Goal: Transaction & Acquisition: Purchase product/service

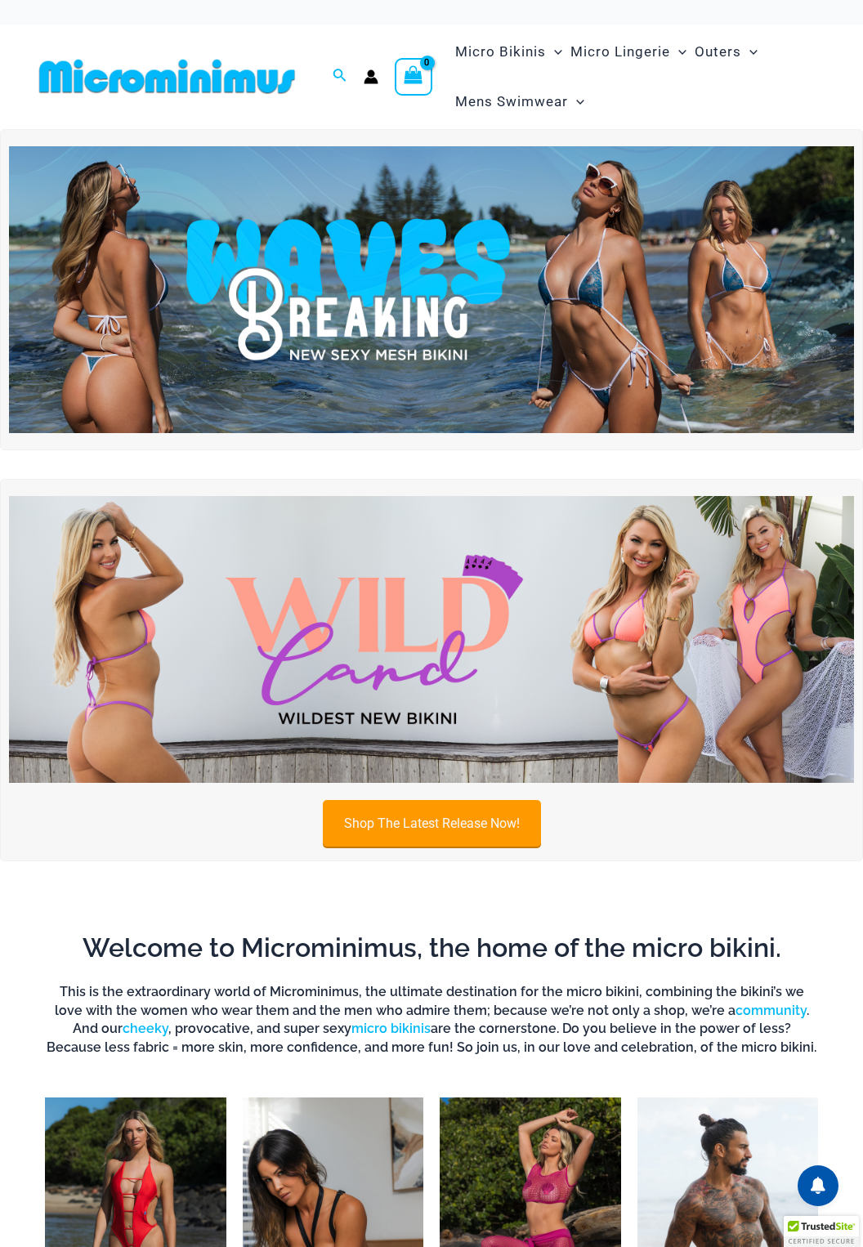
click at [417, 816] on link "Shop The Latest Release Now!" at bounding box center [432, 823] width 218 height 47
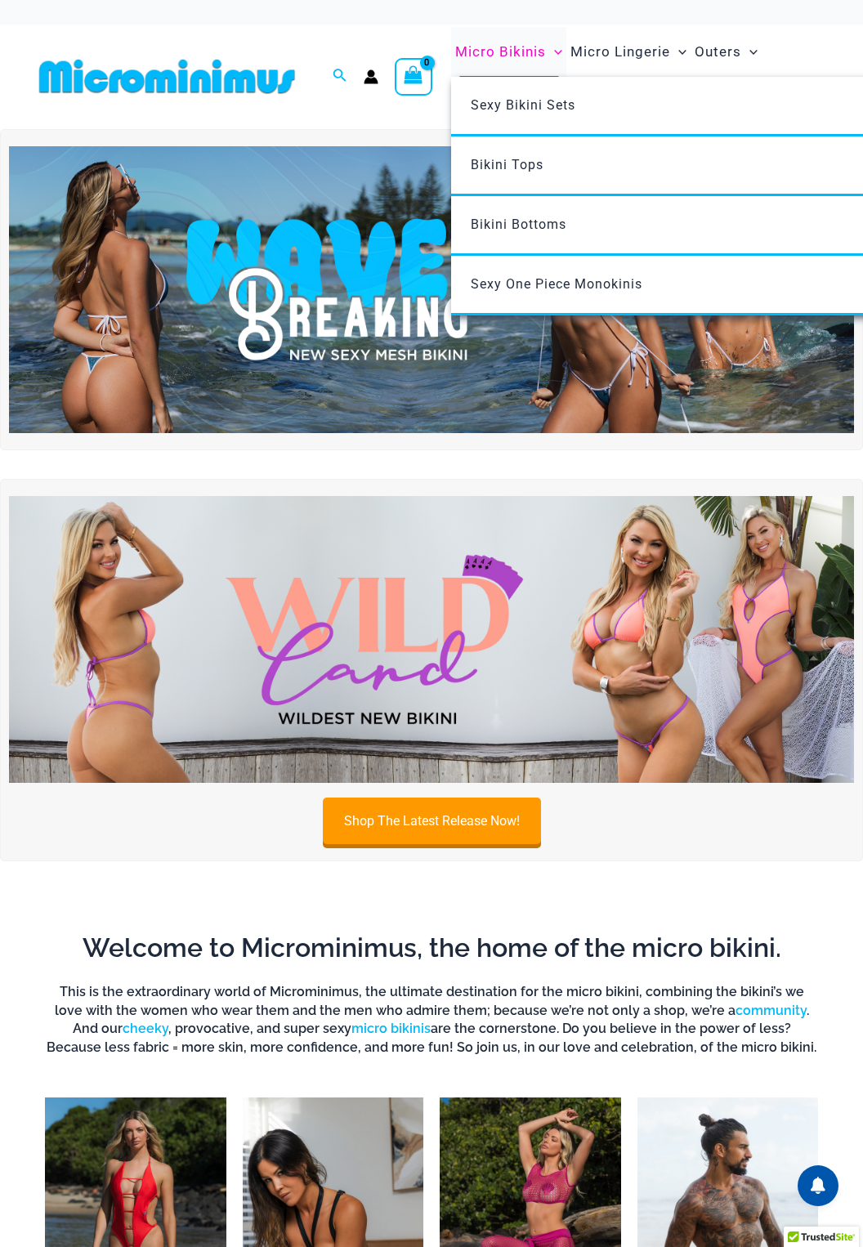
click at [515, 56] on span "Micro Bikinis" at bounding box center [500, 52] width 91 height 42
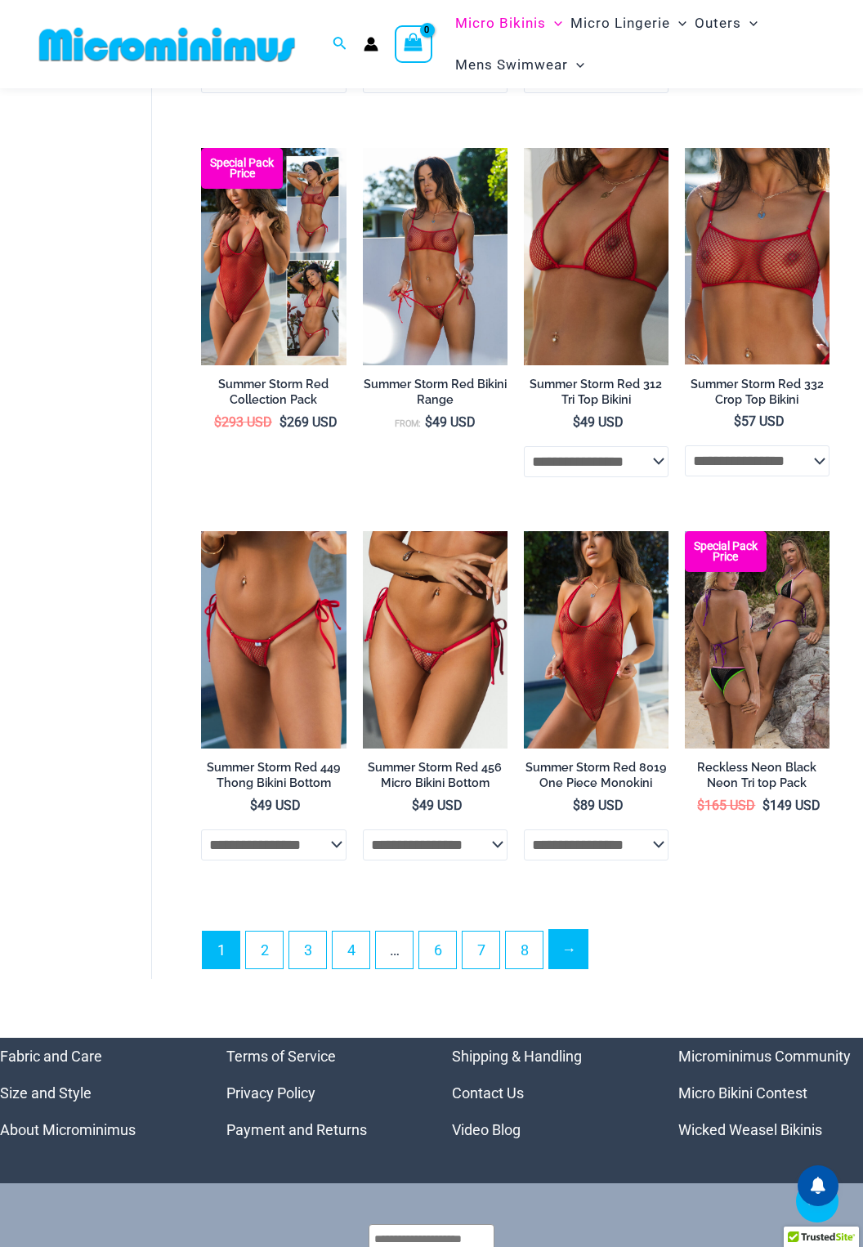
click at [560, 952] on link "→" at bounding box center [568, 949] width 38 height 38
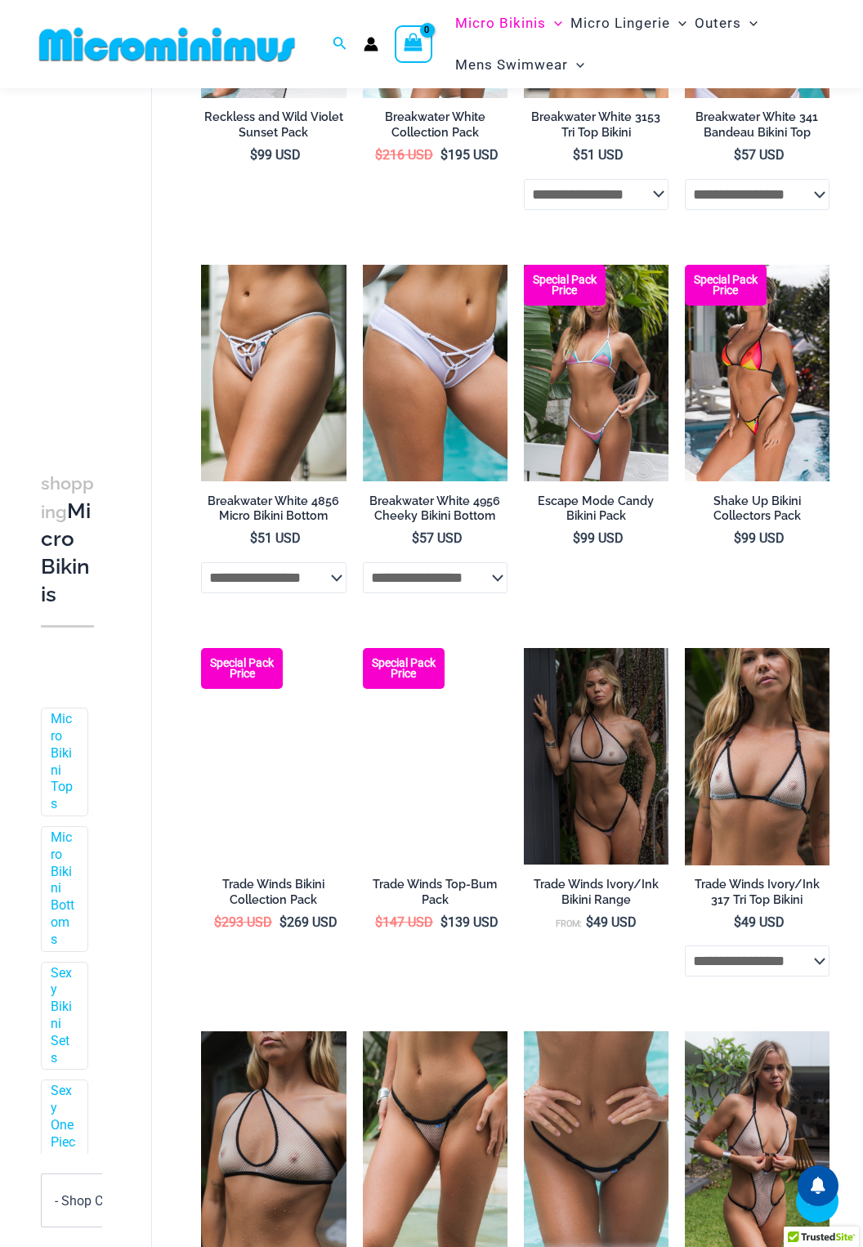
scroll to position [1135, 0]
